Goal: Transaction & Acquisition: Purchase product/service

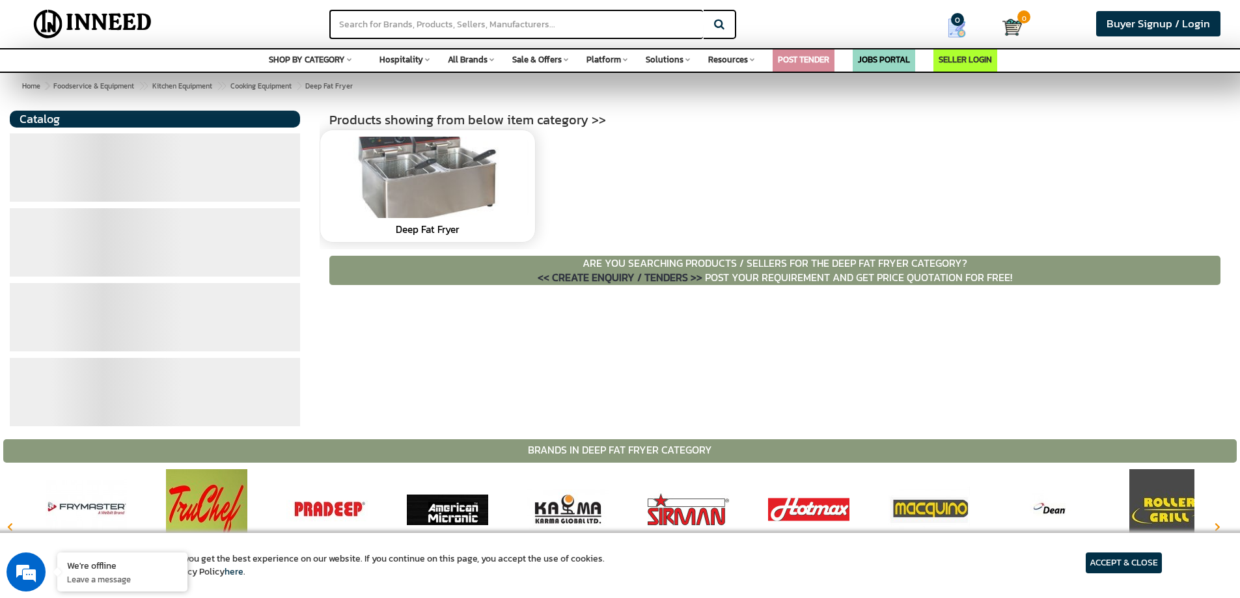
click at [457, 193] on link at bounding box center [428, 177] width 202 height 81
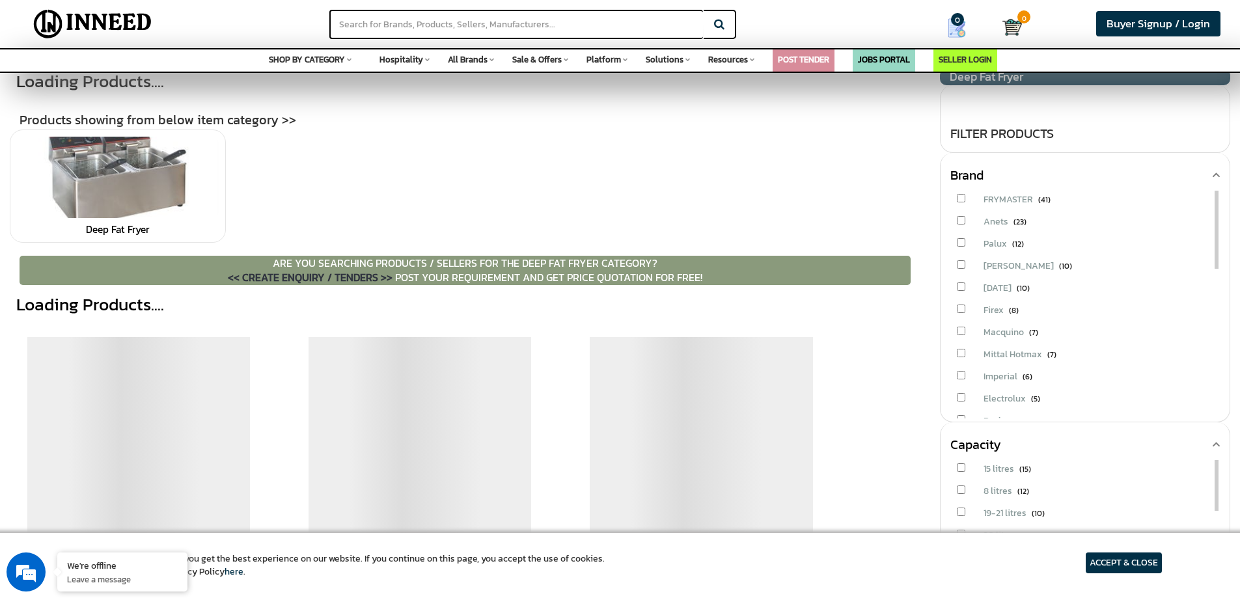
scroll to position [195, 0]
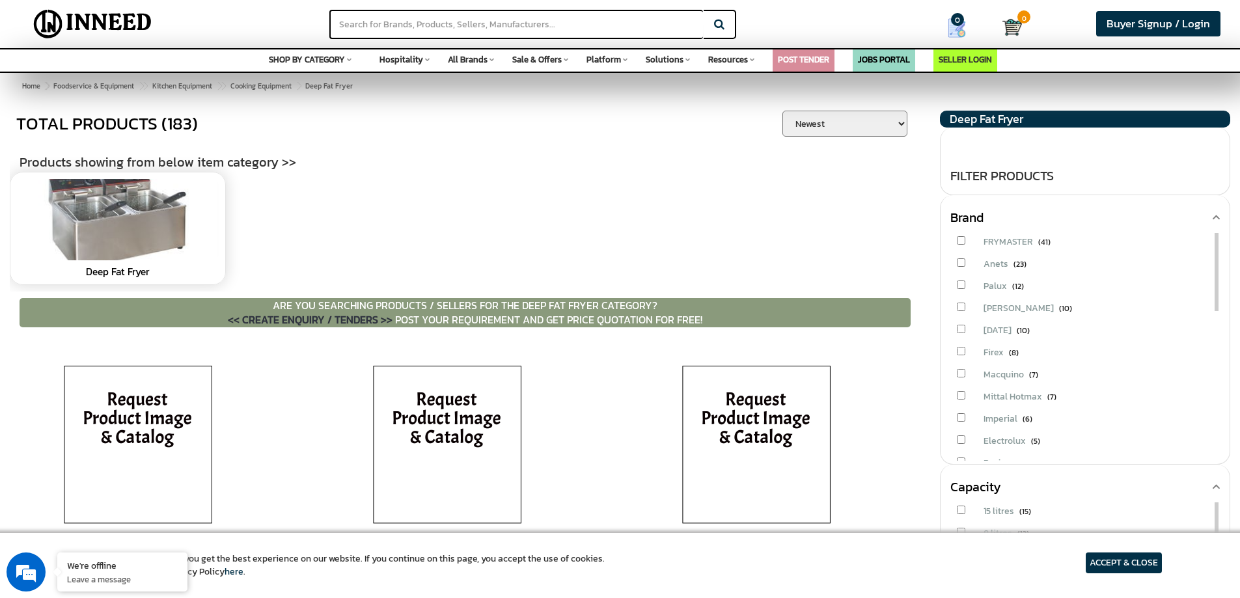
click at [120, 245] on link at bounding box center [118, 219] width 202 height 81
click at [81, 234] on link at bounding box center [118, 219] width 202 height 81
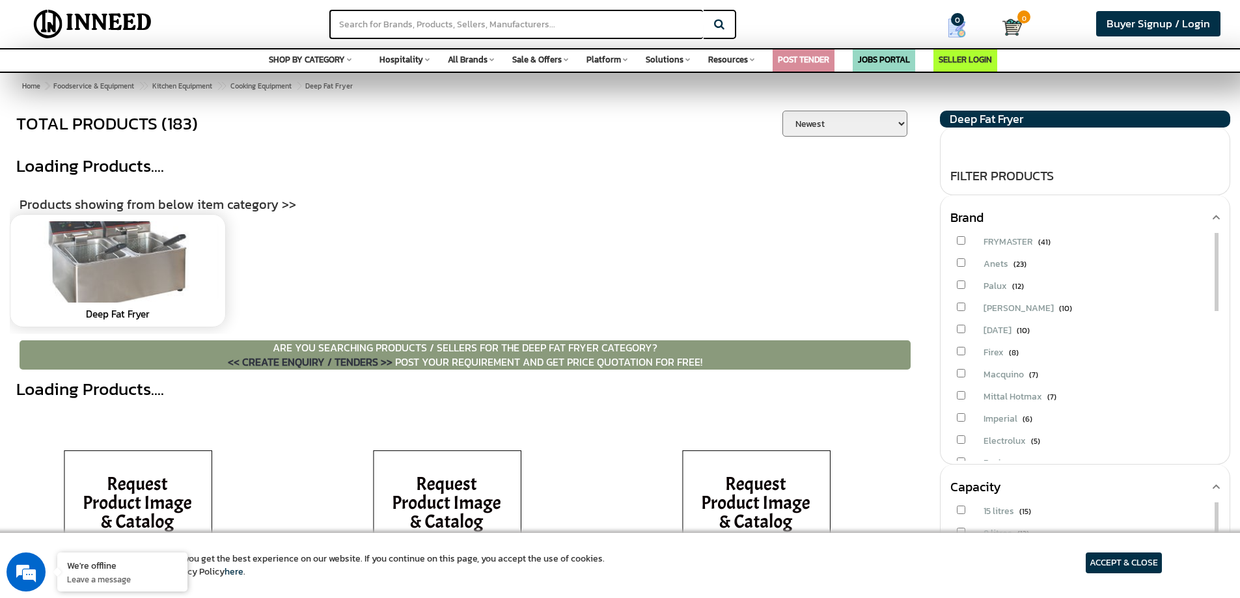
click at [133, 260] on link at bounding box center [118, 261] width 202 height 81
